Goal: Task Accomplishment & Management: Use online tool/utility

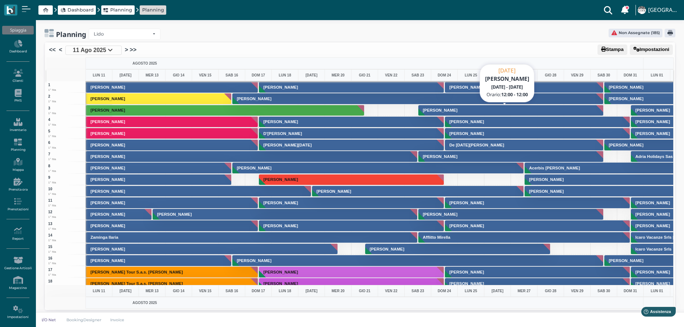
click at [523, 109] on button "[PERSON_NAME]" at bounding box center [512, 110] width 186 height 11
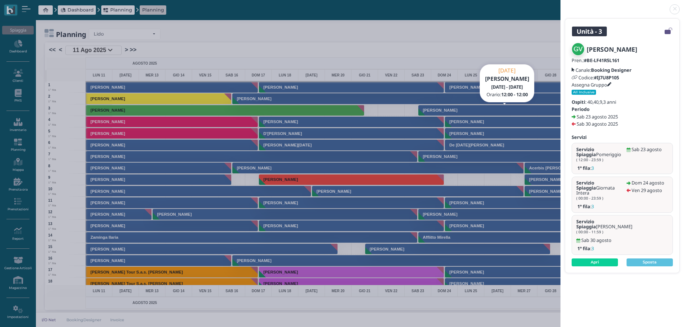
click at [561, 5] on link at bounding box center [561, 5] width 0 height 0
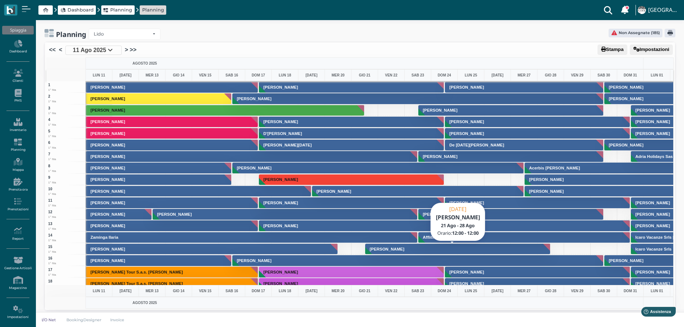
click at [435, 249] on button "Nicassio Davide" at bounding box center [458, 249] width 186 height 11
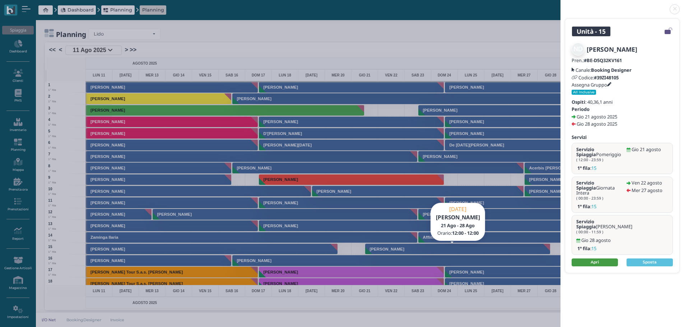
click at [602, 259] on link "Apri" at bounding box center [595, 263] width 46 height 8
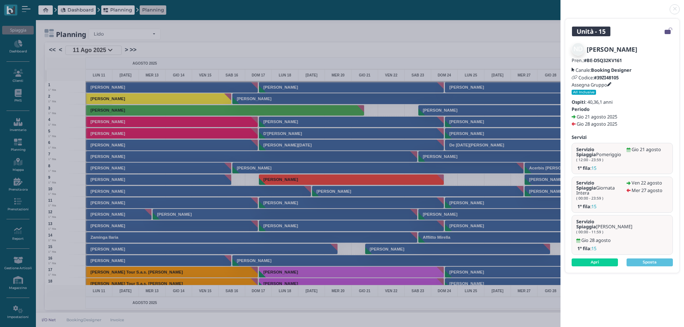
click at [561, 5] on link at bounding box center [561, 5] width 0 height 0
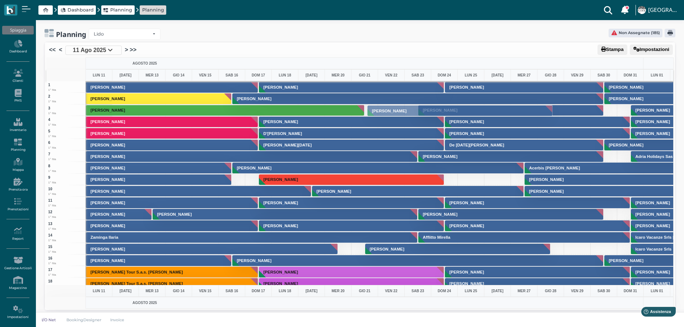
drag, startPoint x: 457, startPoint y: 250, endPoint x: 435, endPoint y: 111, distance: 140.0
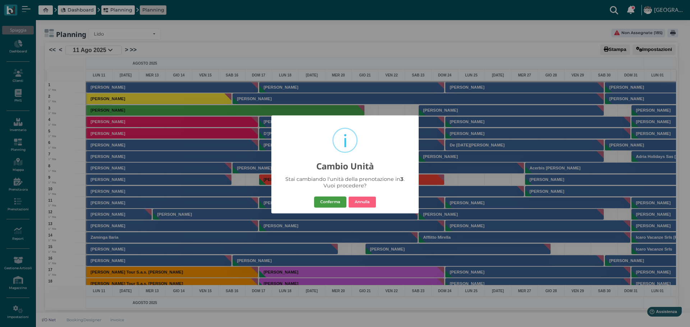
click at [339, 200] on button "Conferma" at bounding box center [330, 202] width 32 height 11
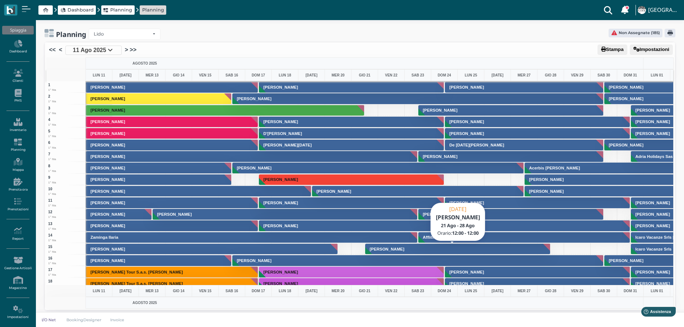
click at [448, 250] on button "Nicassio Davide" at bounding box center [458, 249] width 186 height 11
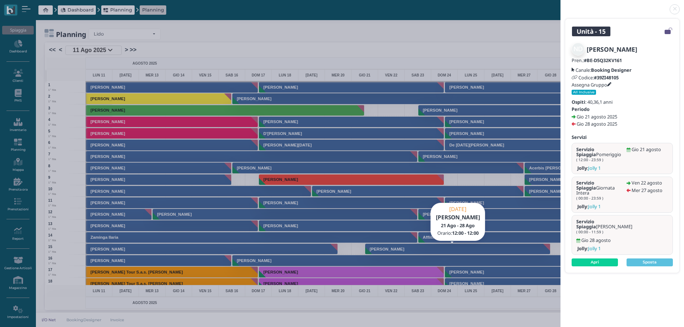
click at [561, 5] on link at bounding box center [561, 5] width 0 height 0
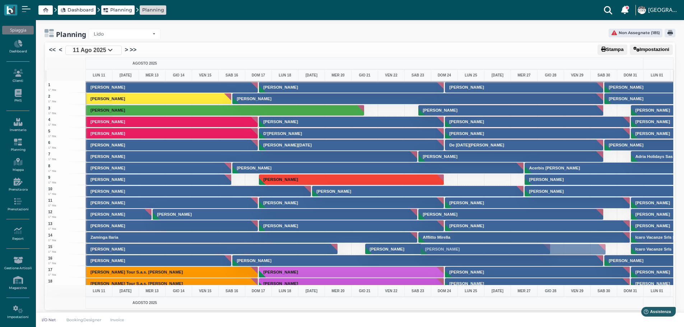
drag, startPoint x: 500, startPoint y: 110, endPoint x: 505, endPoint y: 249, distance: 139.1
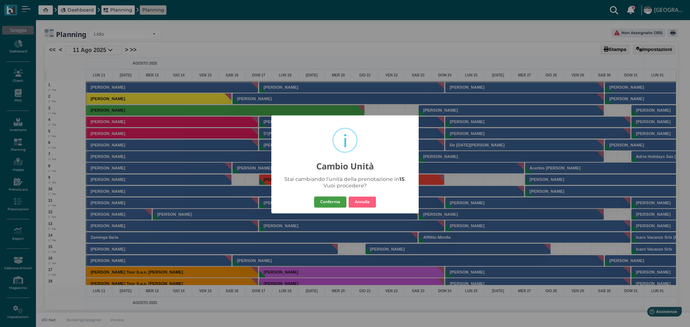
click at [338, 201] on button "Conferma" at bounding box center [330, 202] width 32 height 11
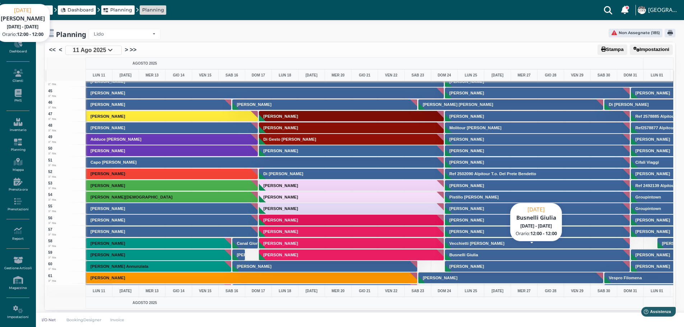
scroll to position [647, 0]
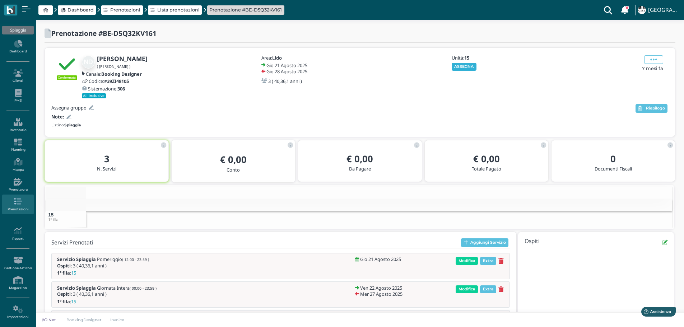
click at [467, 66] on button "ASSEGNA" at bounding box center [464, 67] width 25 height 8
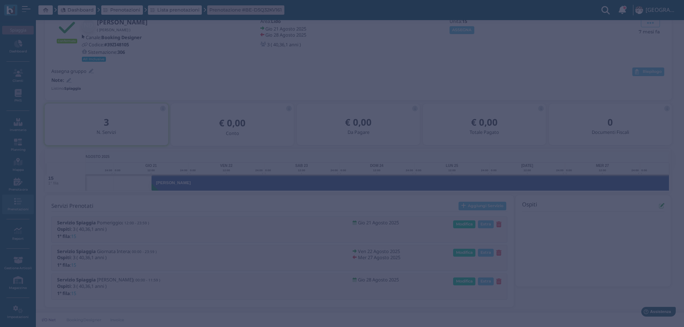
scroll to position [0, 52]
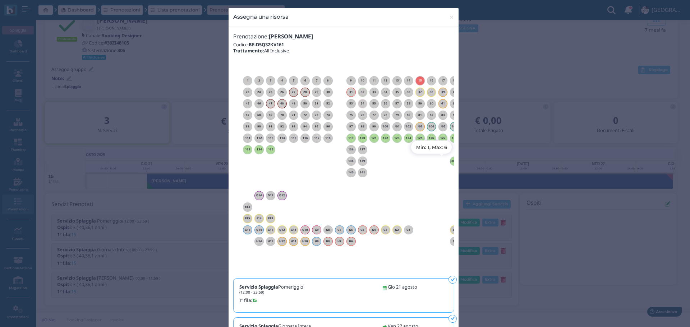
click at [450, 161] on h6 "Jolly 1" at bounding box center [454, 161] width 9 height 3
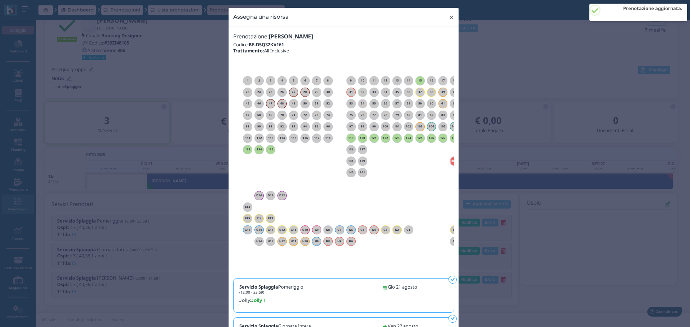
click at [449, 16] on span "×" at bounding box center [451, 17] width 5 height 9
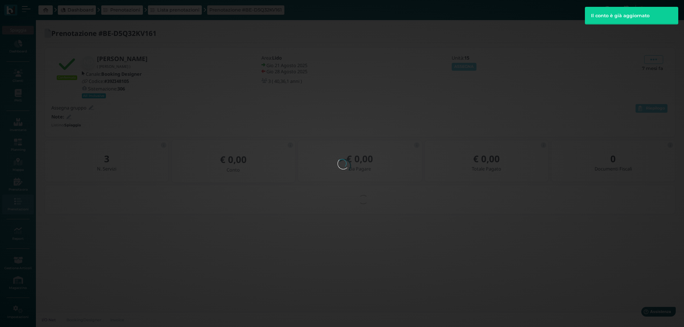
scroll to position [0, 0]
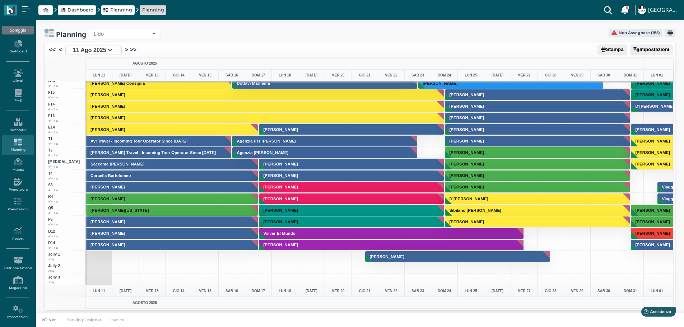
scroll to position [2, 0]
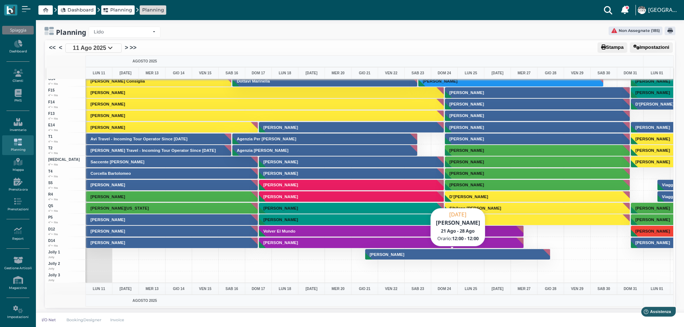
click at [437, 255] on button "[PERSON_NAME]" at bounding box center [458, 254] width 186 height 11
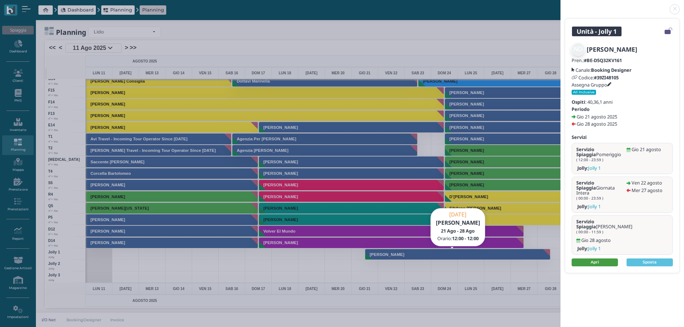
click at [599, 259] on link "Apri" at bounding box center [595, 263] width 46 height 8
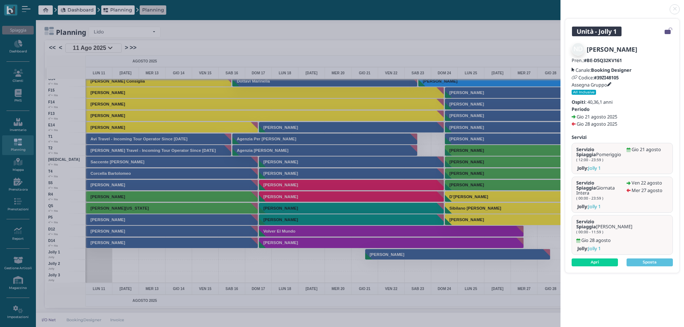
click at [561, 5] on link at bounding box center [561, 5] width 0 height 0
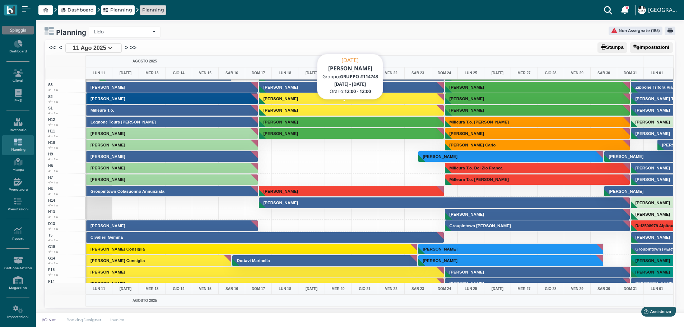
scroll to position [1647, 0]
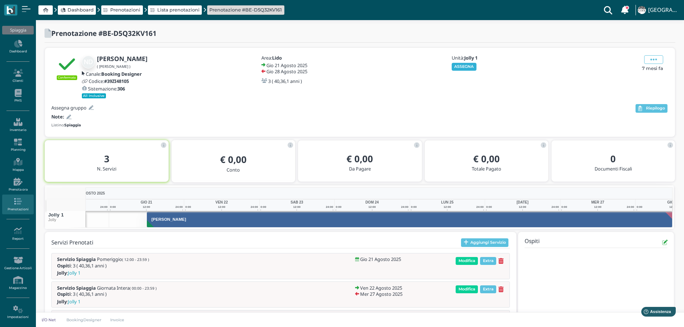
click at [462, 67] on button "ASSEGNA" at bounding box center [464, 67] width 25 height 8
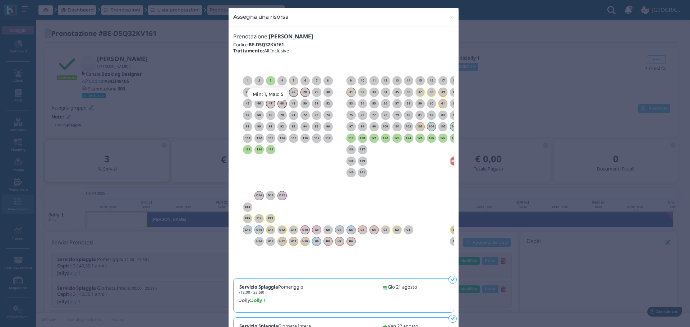
click at [268, 80] on h6 "3" at bounding box center [270, 80] width 9 height 3
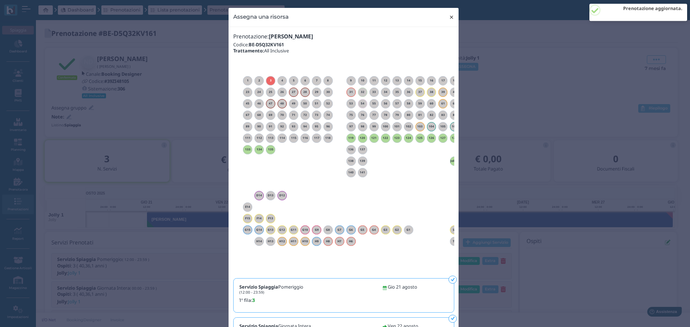
click at [449, 16] on span "×" at bounding box center [451, 17] width 5 height 9
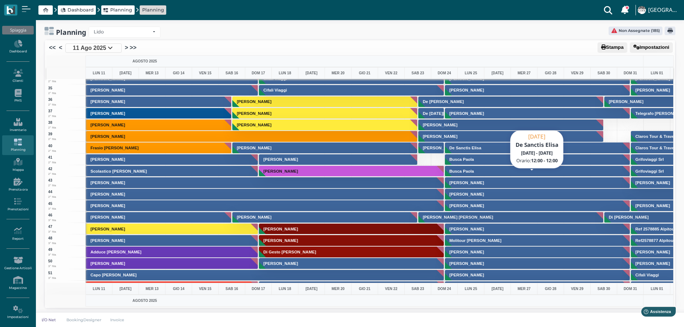
scroll to position [359, 0]
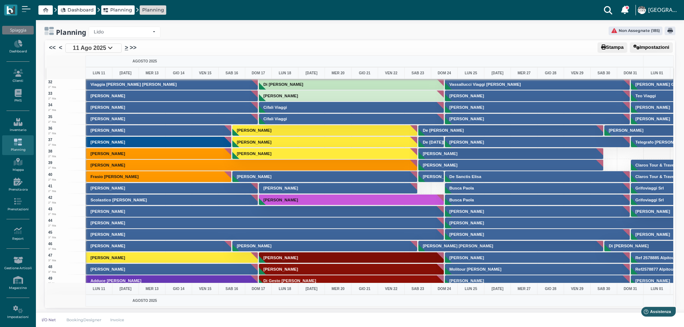
click at [126, 48] on link ">" at bounding box center [126, 47] width 3 height 9
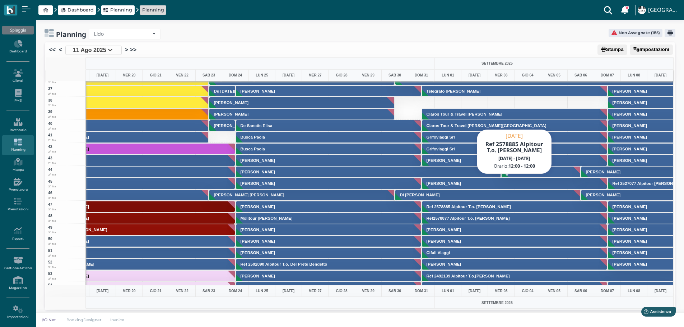
scroll to position [431, 209]
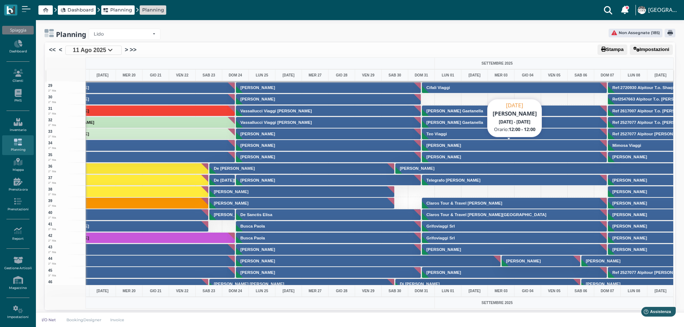
click at [477, 146] on button "Borruto Simone" at bounding box center [515, 145] width 186 height 11
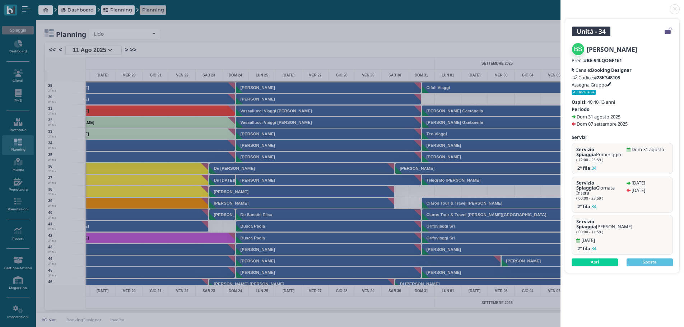
click at [561, 5] on link at bounding box center [561, 5] width 0 height 0
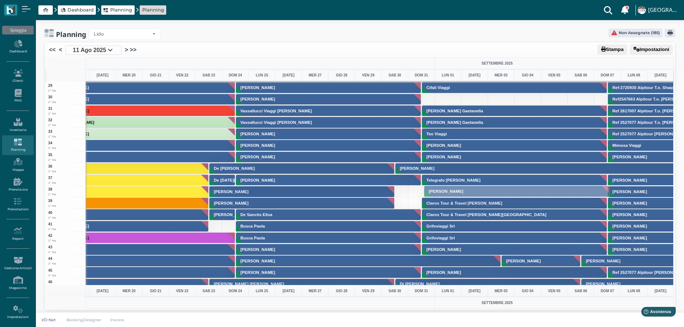
drag, startPoint x: 474, startPoint y: 142, endPoint x: 475, endPoint y: 188, distance: 46.0
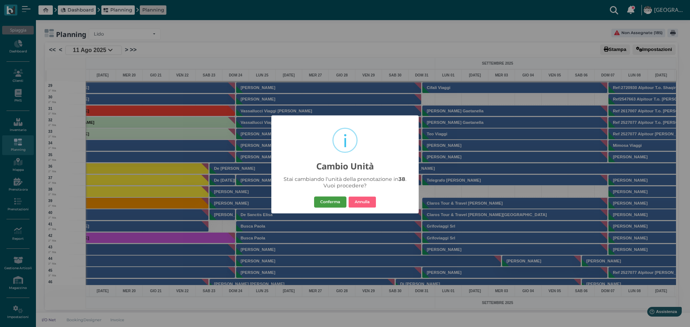
click at [333, 203] on button "Conferma" at bounding box center [330, 202] width 32 height 11
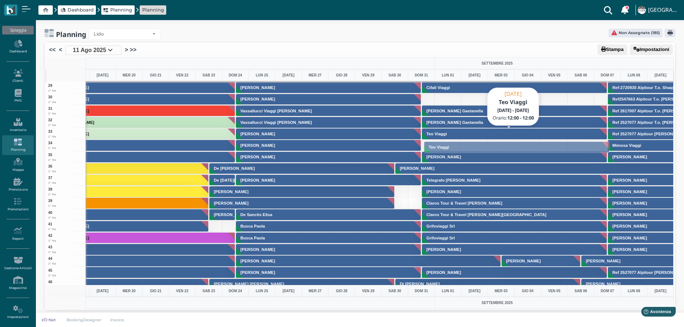
drag, startPoint x: 457, startPoint y: 131, endPoint x: 453, endPoint y: 144, distance: 13.9
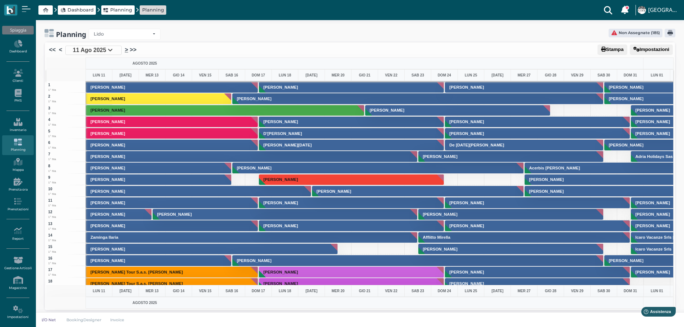
click at [126, 50] on link ">" at bounding box center [126, 50] width 3 height 9
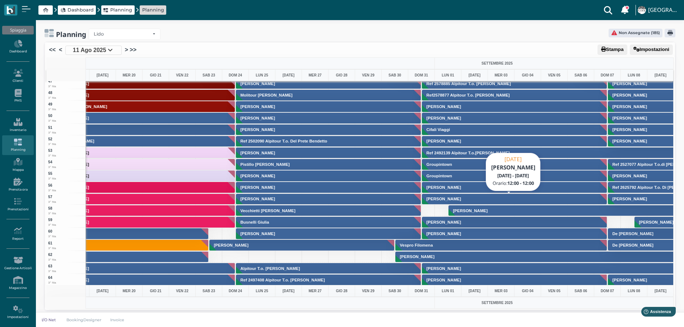
scroll to position [539, 209]
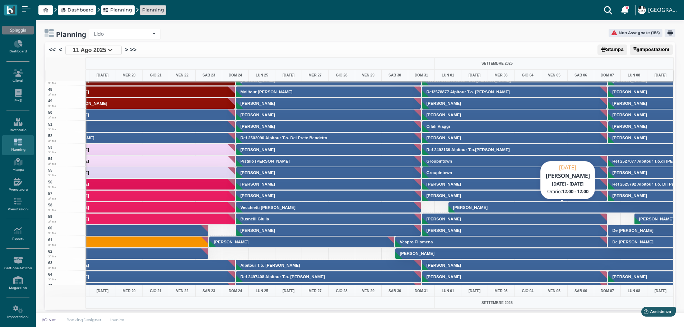
click at [490, 208] on button "Baesse Luca" at bounding box center [568, 207] width 239 height 11
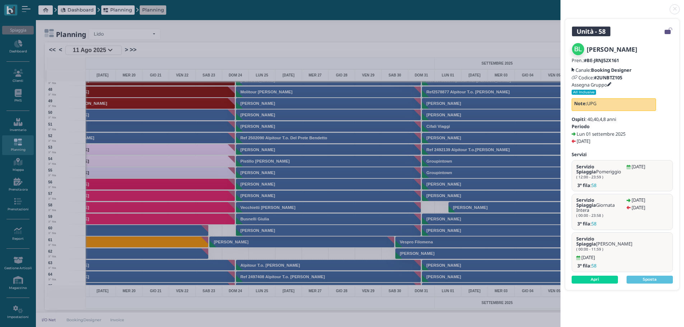
click at [561, 5] on link at bounding box center [561, 5] width 0 height 0
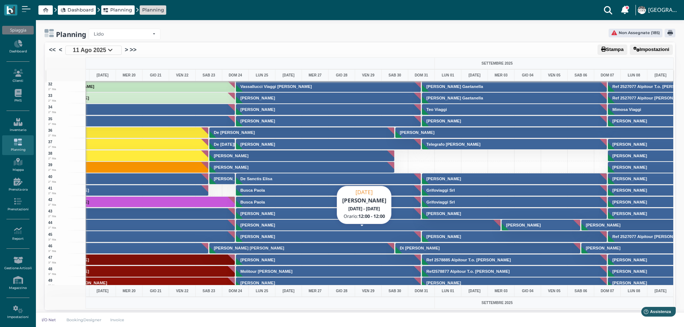
scroll to position [144, 209]
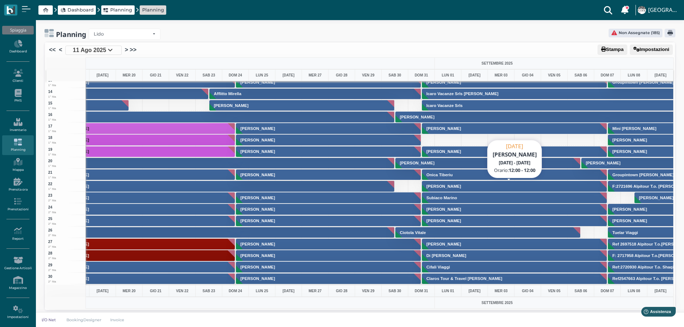
click at [499, 188] on button "Riccio Biagio" at bounding box center [515, 186] width 186 height 11
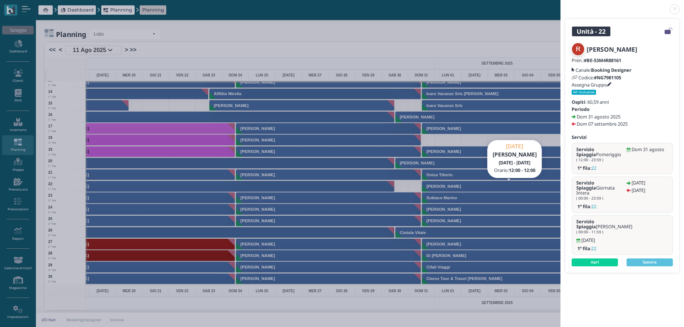
click at [561, 5] on link at bounding box center [561, 5] width 0 height 0
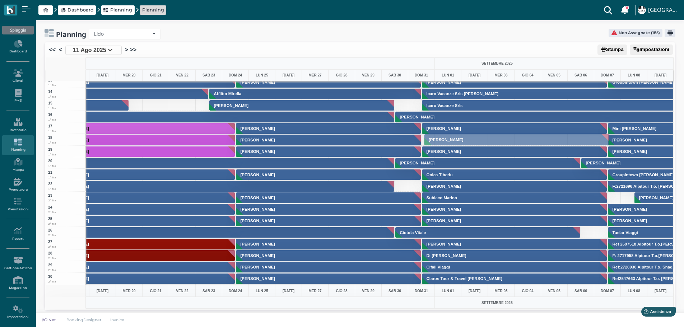
drag, startPoint x: 468, startPoint y: 188, endPoint x: 444, endPoint y: 140, distance: 52.7
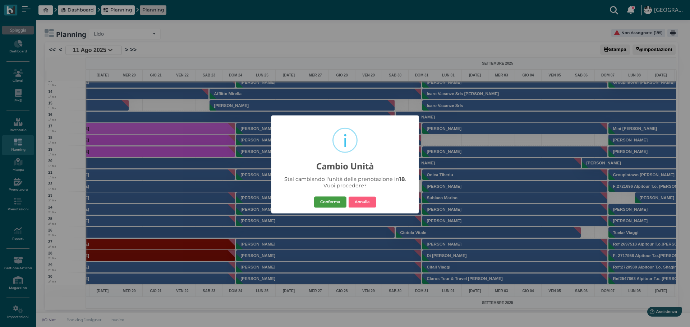
click at [334, 198] on button "Conferma" at bounding box center [330, 202] width 32 height 11
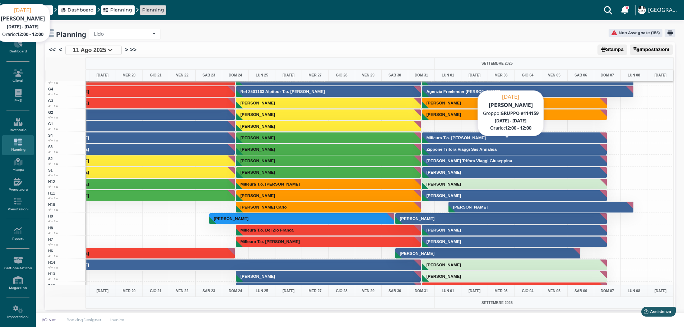
scroll to position [1868, 209]
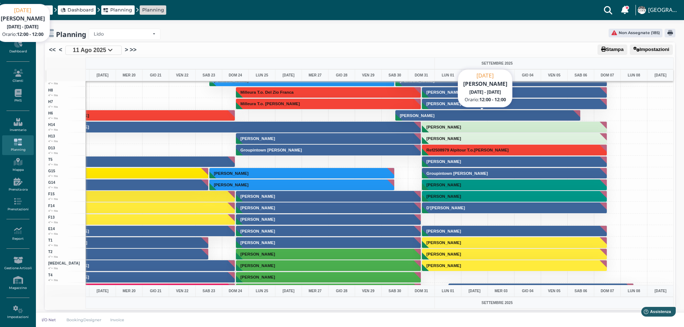
click at [514, 118] on button "Casagrande Paolo" at bounding box center [489, 115] width 186 height 11
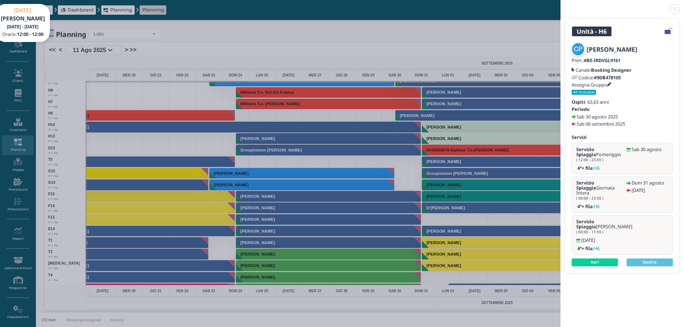
click at [561, 5] on link at bounding box center [561, 5] width 0 height 0
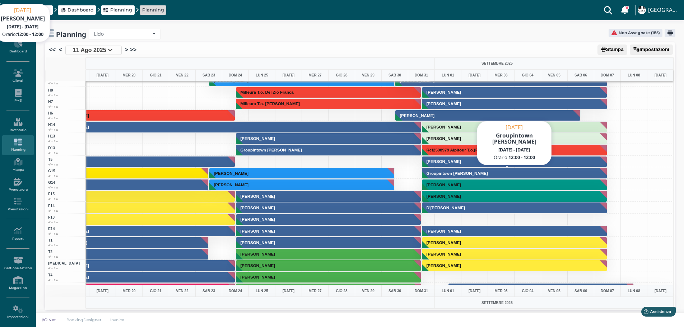
click at [491, 171] on button "Groupintown Orlando Reoberta" at bounding box center [515, 173] width 186 height 11
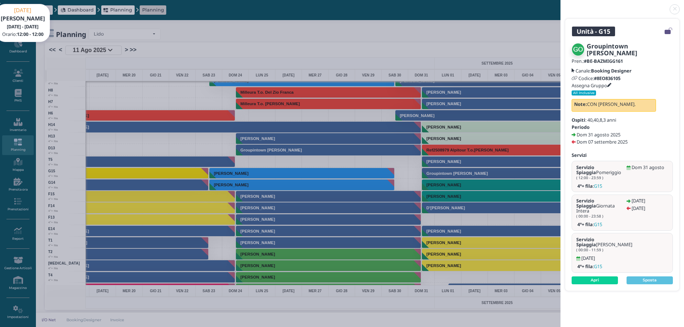
click at [561, 5] on link at bounding box center [561, 5] width 0 height 0
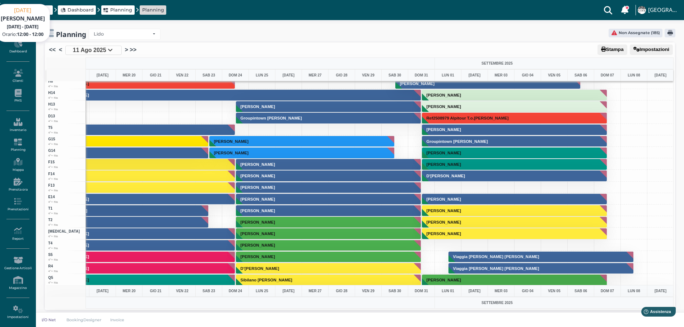
scroll to position [1934, 209]
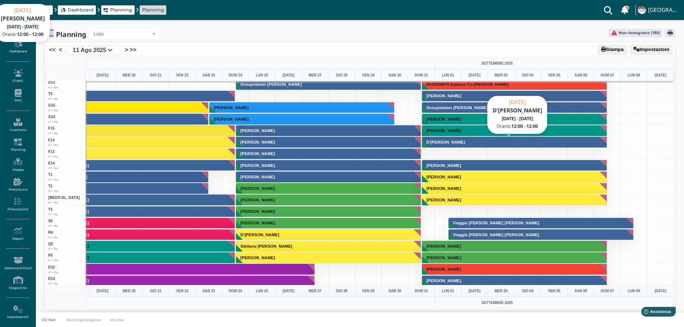
click at [495, 144] on button "D'Alessio Fabio" at bounding box center [515, 142] width 186 height 11
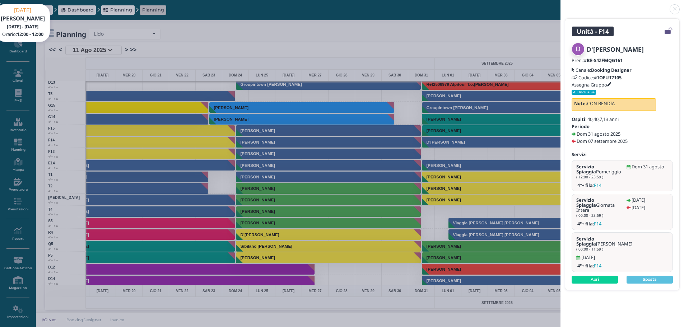
click at [561, 5] on link at bounding box center [561, 5] width 0 height 0
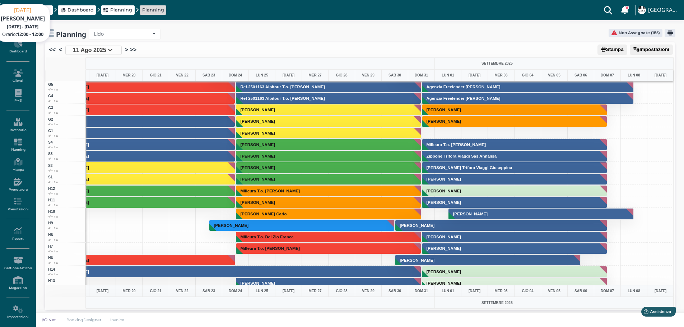
scroll to position [1683, 209]
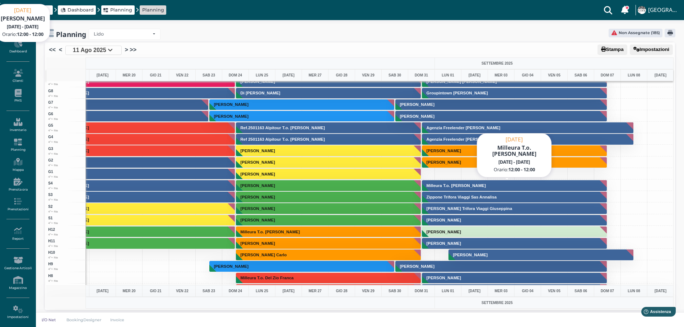
click at [501, 186] on button "Milleura T.o. Matera Salvatore" at bounding box center [515, 185] width 186 height 11
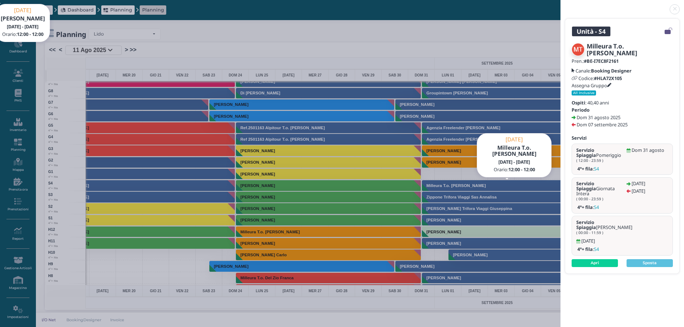
click at [561, 5] on link at bounding box center [561, 5] width 0 height 0
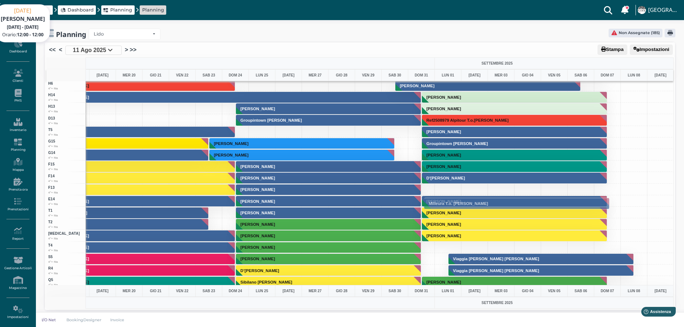
scroll to position [2, 0]
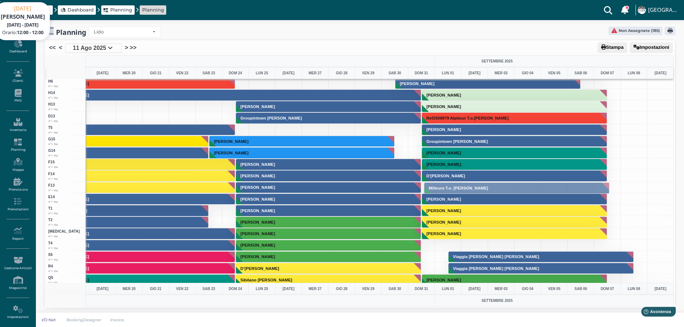
drag, startPoint x: 507, startPoint y: 113, endPoint x: 467, endPoint y: 331, distance: 221.6
click at [467, 325] on html "Dashboard Planning Planning Clienti con sospeso Vi sono 5 clienti che hanno un …" at bounding box center [342, 161] width 684 height 327
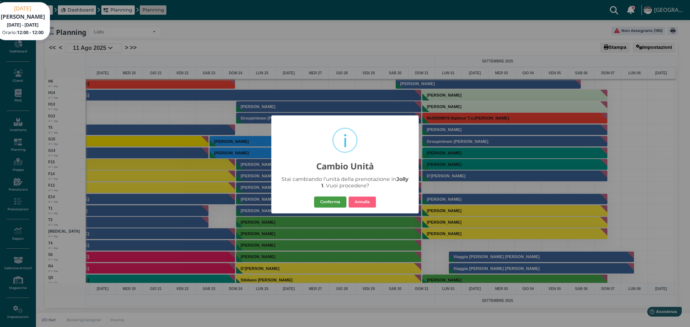
click at [324, 199] on button "Conferma" at bounding box center [330, 202] width 32 height 11
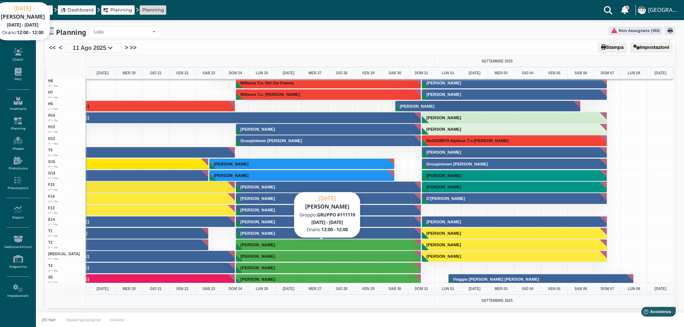
scroll to position [1898, 209]
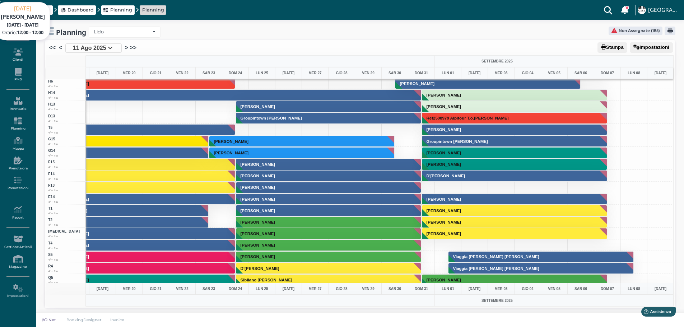
click at [60, 45] on link "<" at bounding box center [60, 47] width 3 height 9
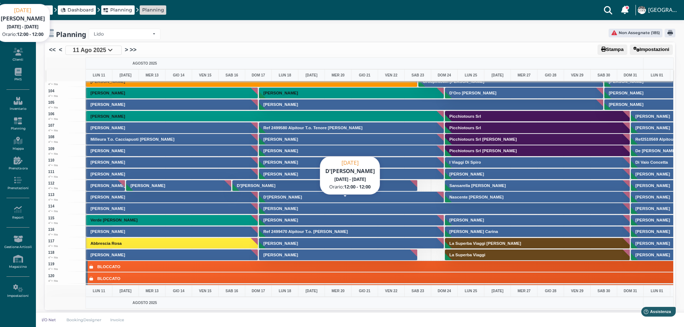
scroll to position [1180, 0]
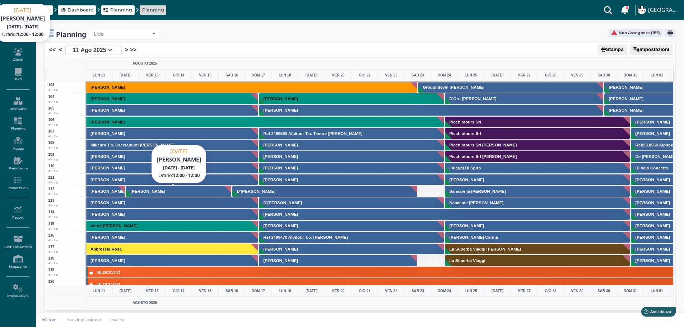
click at [190, 191] on button "[PERSON_NAME]" at bounding box center [179, 191] width 106 height 11
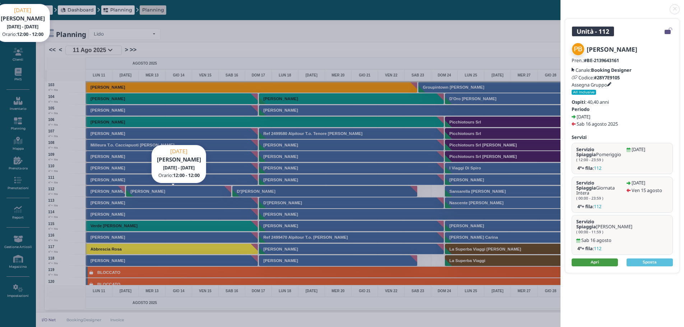
click at [603, 259] on link "Apri" at bounding box center [595, 263] width 46 height 8
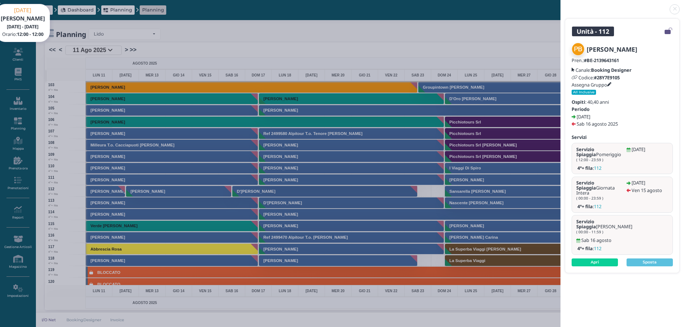
click at [561, 5] on link at bounding box center [561, 5] width 0 height 0
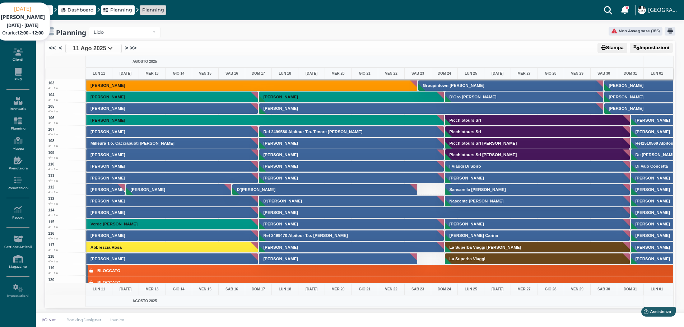
scroll to position [2, 0]
drag, startPoint x: 19, startPoint y: 41, endPoint x: 34, endPoint y: 41, distance: 15.8
drag, startPoint x: 34, startPoint y: 41, endPoint x: 462, endPoint y: 38, distance: 427.2
click at [462, 38] on div "Planning Lido Lido Non Assegnate (185) Arrow Stampa Impostazioni << < 11 Ago 20…" at bounding box center [360, 172] width 649 height 309
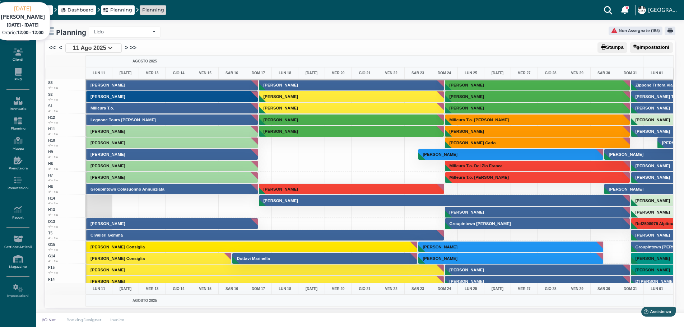
scroll to position [1754, 0]
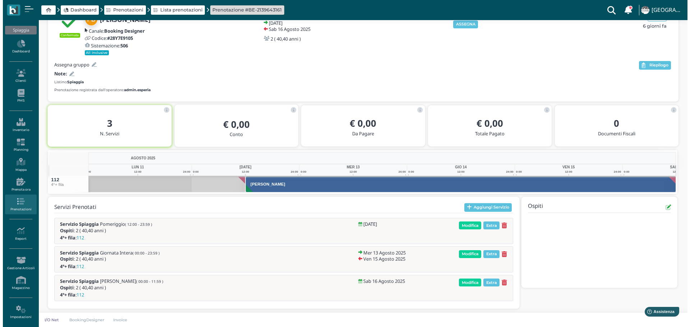
scroll to position [46, 0]
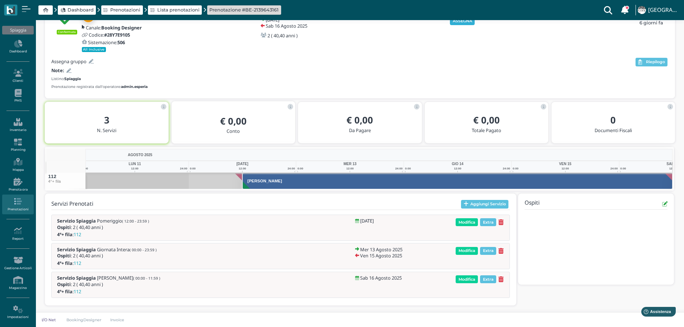
click at [466, 22] on button "ASSEGNA" at bounding box center [462, 21] width 25 height 8
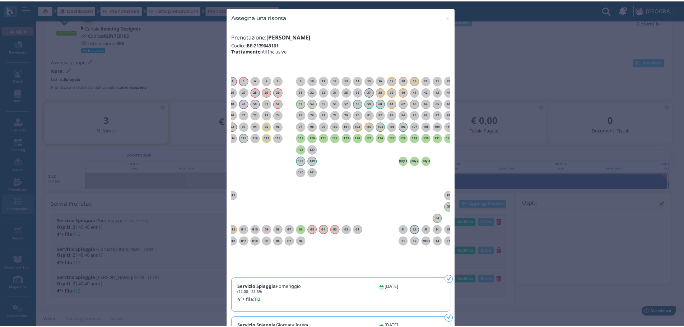
scroll to position [0, 65]
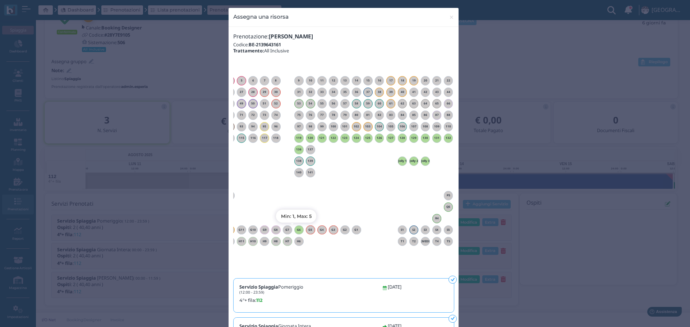
click at [295, 231] on h6 "G6" at bounding box center [298, 230] width 9 height 3
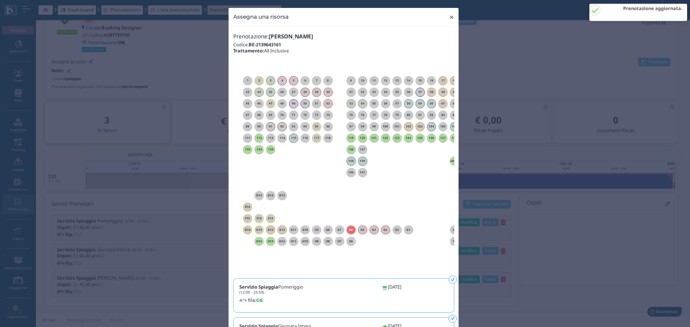
click at [450, 17] on span "×" at bounding box center [451, 17] width 5 height 9
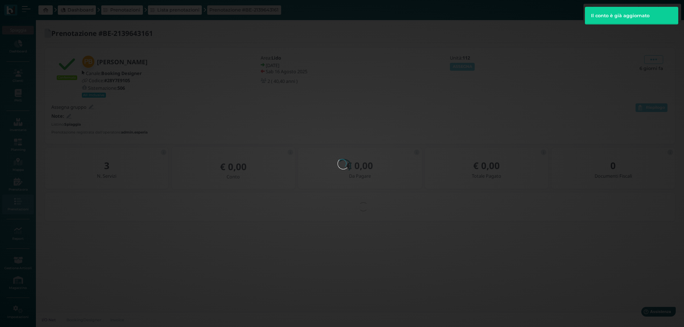
scroll to position [0, 0]
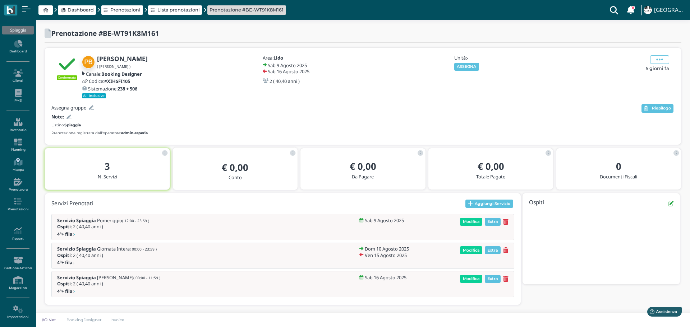
click at [15, 159] on icon at bounding box center [17, 162] width 31 height 8
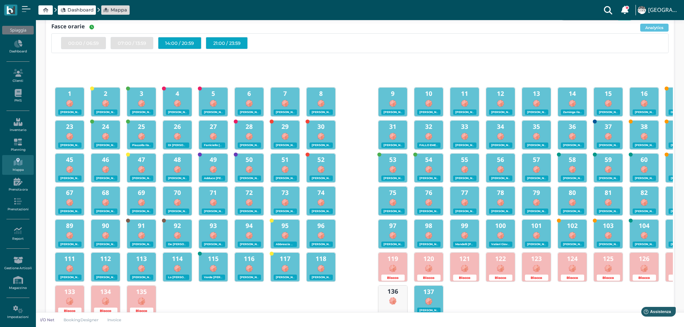
scroll to position [36, 0]
